Goal: Transaction & Acquisition: Purchase product/service

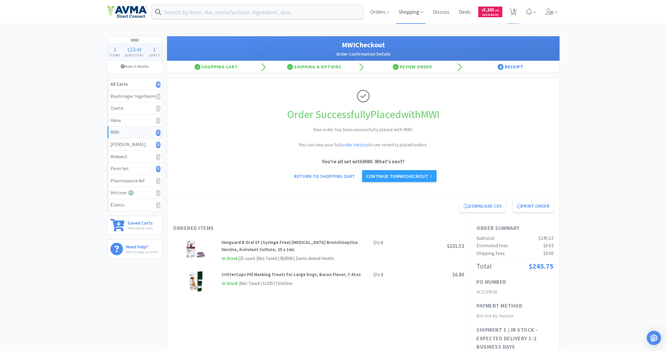
click at [405, 10] on span "Shopping" at bounding box center [410, 12] width 29 height 24
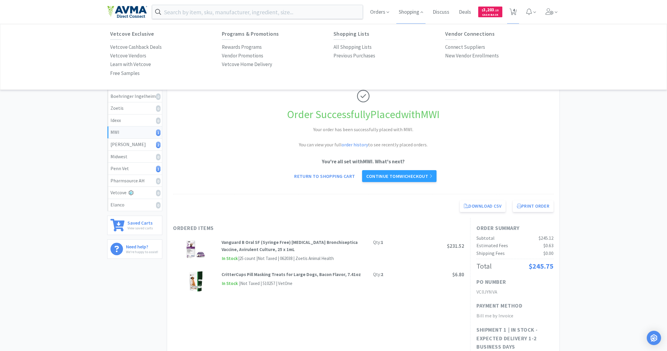
click at [347, 43] on div "Shopping Lists All Shopping Lists Previous Purchases" at bounding box center [389, 45] width 112 height 29
click at [348, 46] on p "All Shopping Lists" at bounding box center [352, 47] width 38 height 8
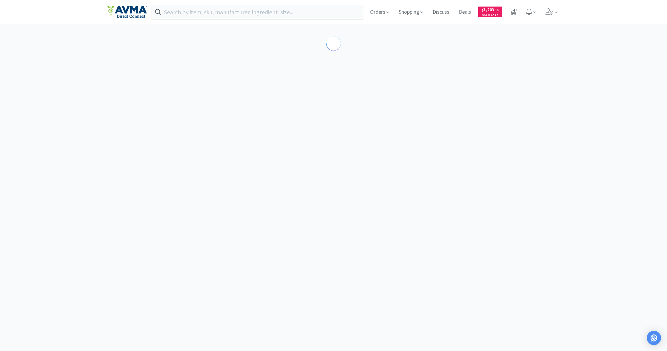
select select "1"
select select "4"
select select "2"
select select "1"
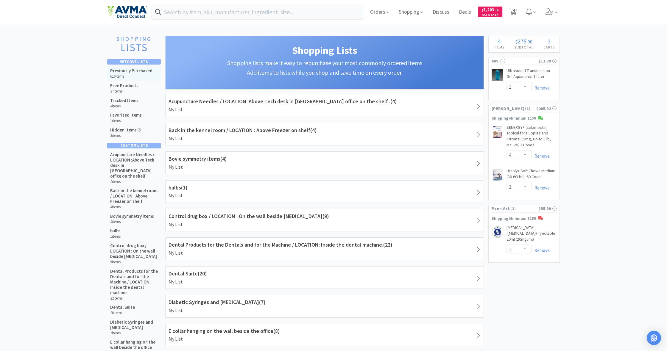
click at [134, 73] on h5 "Previously Purchased" at bounding box center [131, 70] width 42 height 5
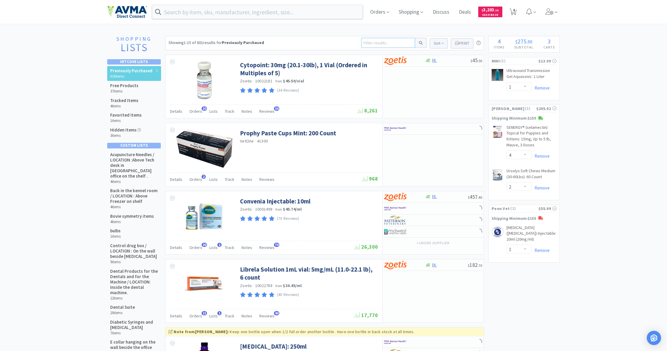
click at [364, 42] on input at bounding box center [388, 43] width 54 height 10
type input "anthesia. bags"
click at [420, 43] on button at bounding box center [421, 43] width 12 height 10
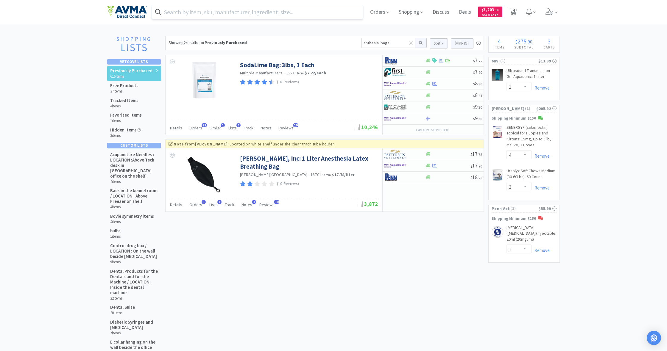
click at [190, 14] on input "text" at bounding box center [257, 12] width 210 height 14
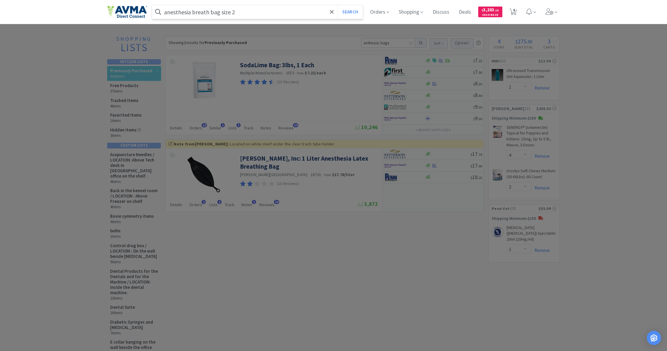
type input "anesthesia breath bag size 2"
click at [349, 12] on button "Search" at bounding box center [350, 12] width 25 height 14
select select "1"
select select "4"
select select "2"
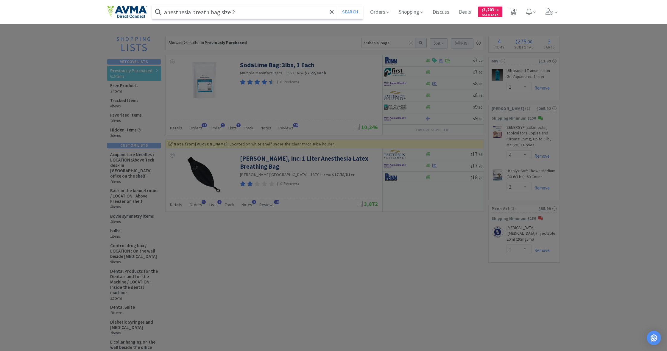
select select "1"
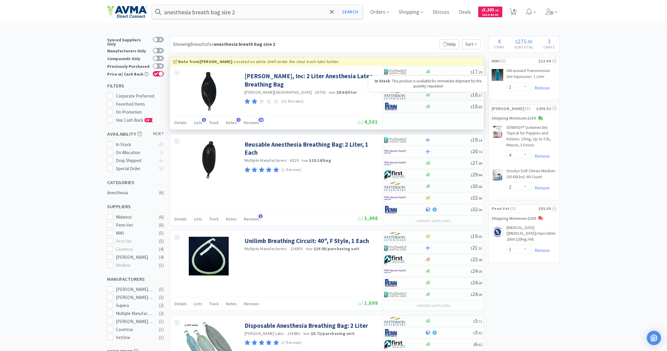
click at [429, 96] on icon at bounding box center [428, 95] width 4 height 4
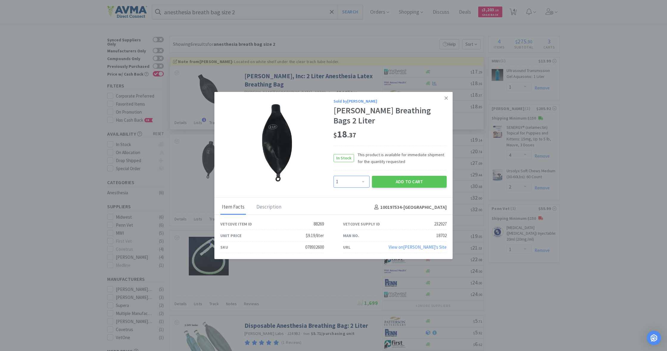
select select "3"
click at [402, 176] on button "Add to Cart" at bounding box center [409, 182] width 75 height 12
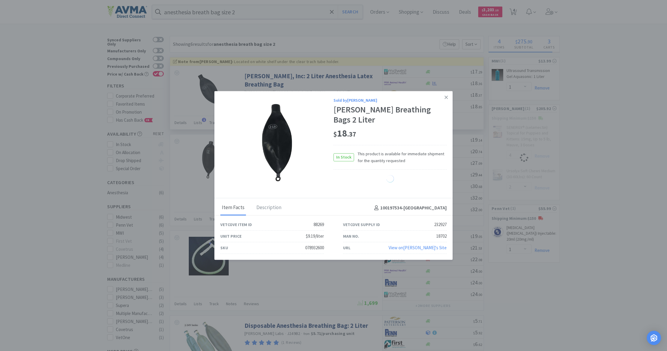
select select "2"
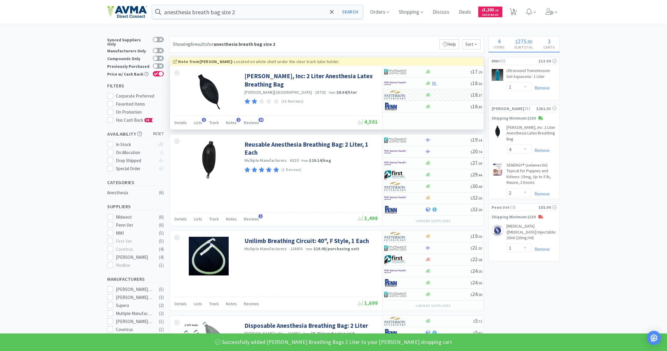
select select "3"
select select "4"
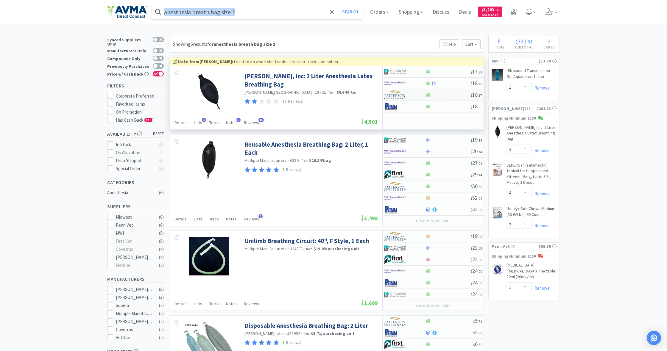
drag, startPoint x: 163, startPoint y: 10, endPoint x: 244, endPoint y: 14, distance: 81.1
click at [244, 15] on form "anesthesia breath bag size 2 Search" at bounding box center [257, 12] width 210 height 14
click at [243, 9] on input "anesthesia breath bag size 2" at bounding box center [257, 12] width 210 height 14
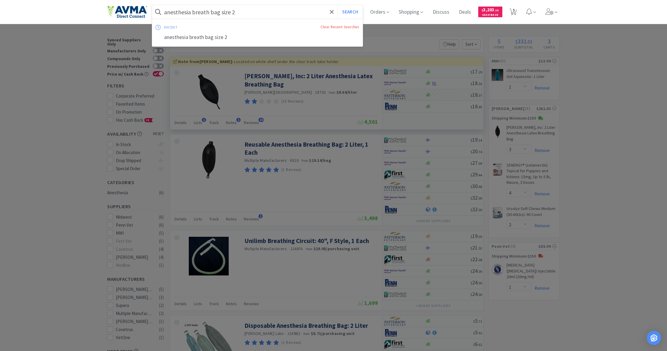
drag, startPoint x: 235, startPoint y: 13, endPoint x: 186, endPoint y: 8, distance: 49.9
click at [159, 12] on form "anesthesia breath bag size 2 Search" at bounding box center [257, 12] width 210 height 14
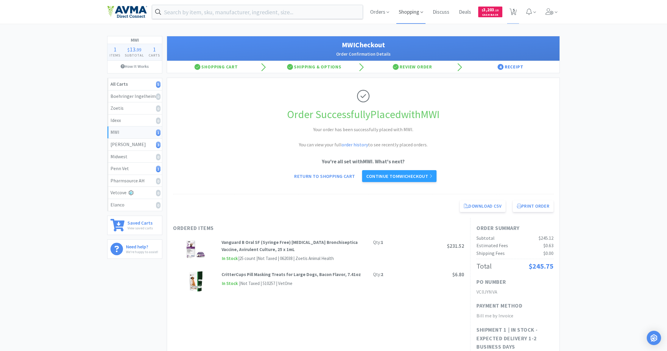
click at [413, 12] on span "Shopping" at bounding box center [410, 12] width 29 height 24
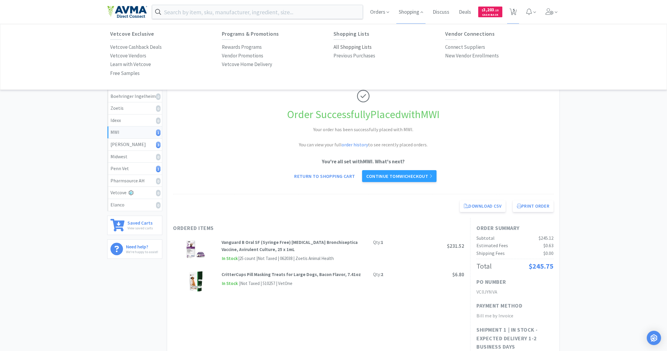
click at [350, 44] on p "All Shopping Lists" at bounding box center [352, 47] width 38 height 8
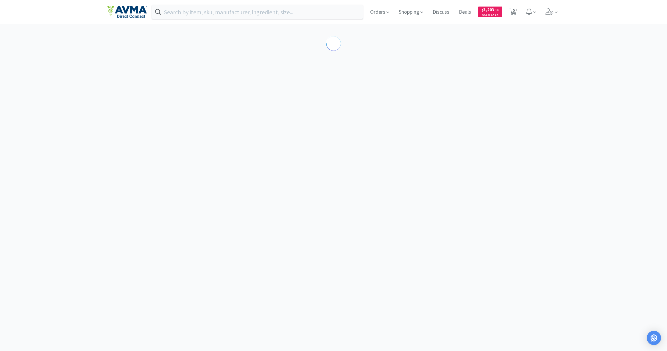
select select "1"
select select "3"
select select "4"
select select "2"
select select "1"
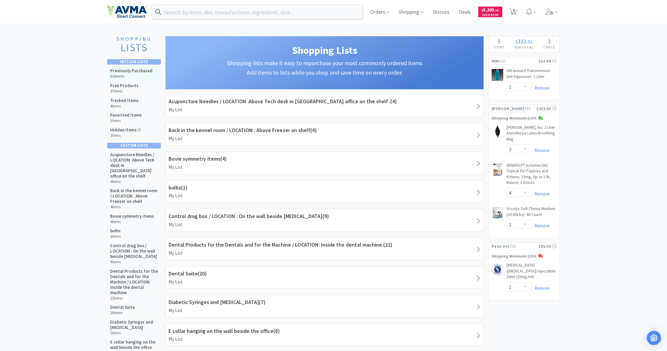
drag, startPoint x: 133, startPoint y: 73, endPoint x: 157, endPoint y: 76, distance: 24.3
click at [133, 73] on h5 "Previously Purchased" at bounding box center [131, 70] width 42 height 5
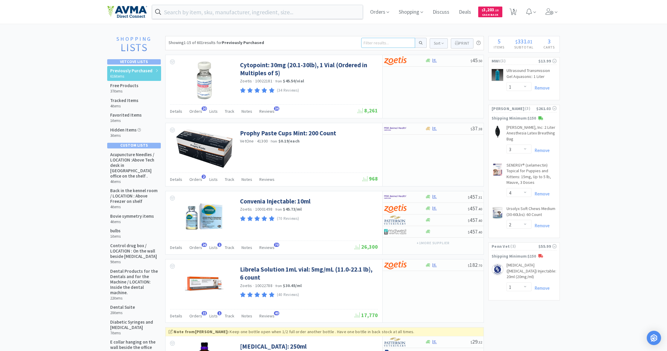
click at [372, 44] on input at bounding box center [388, 43] width 54 height 10
type input "catego"
click at [420, 43] on button at bounding box center [421, 43] width 12 height 10
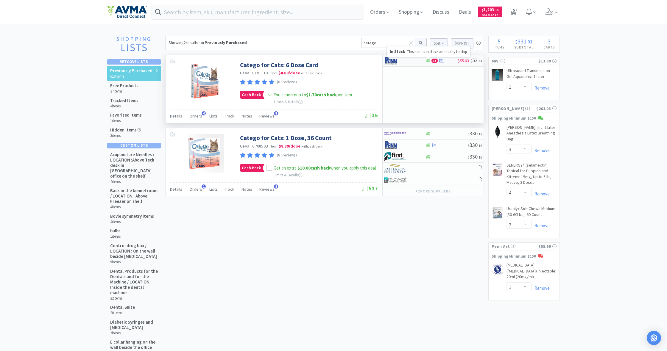
click at [428, 62] on icon at bounding box center [428, 60] width 4 height 4
select select "1"
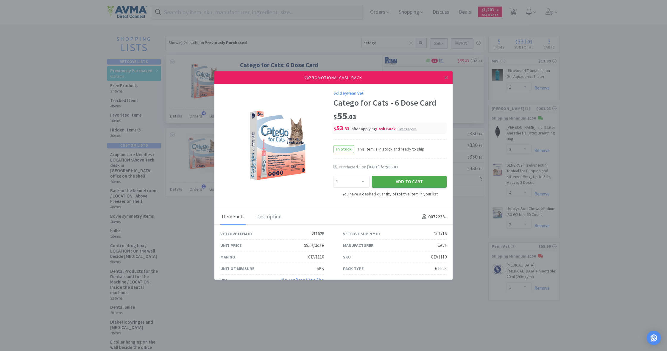
click at [409, 181] on button "Add to Cart" at bounding box center [409, 182] width 75 height 12
select select "1"
